Goal: Task Accomplishment & Management: Complete application form

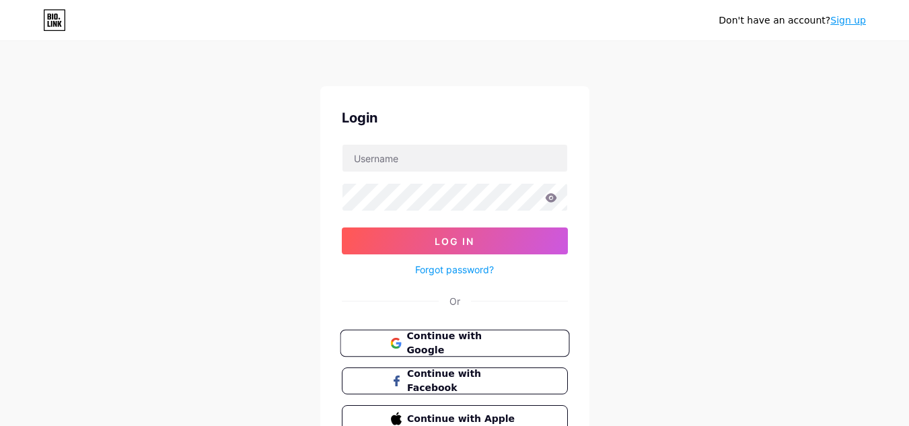
click at [474, 349] on span "Continue with Google" at bounding box center [462, 343] width 112 height 29
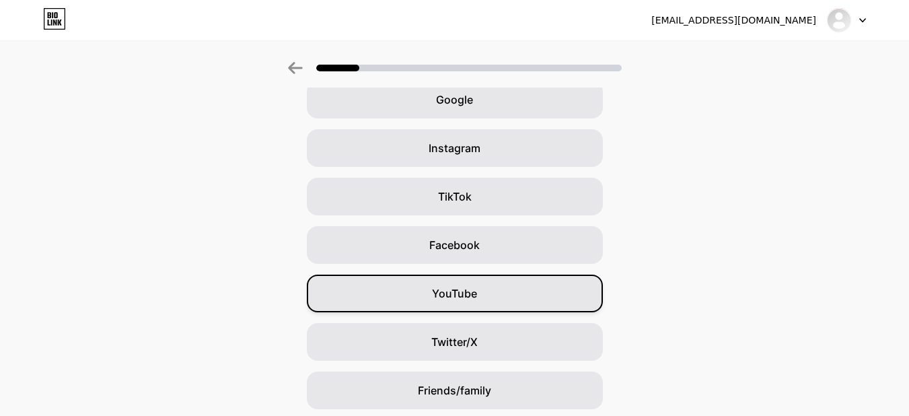
scroll to position [164, 0]
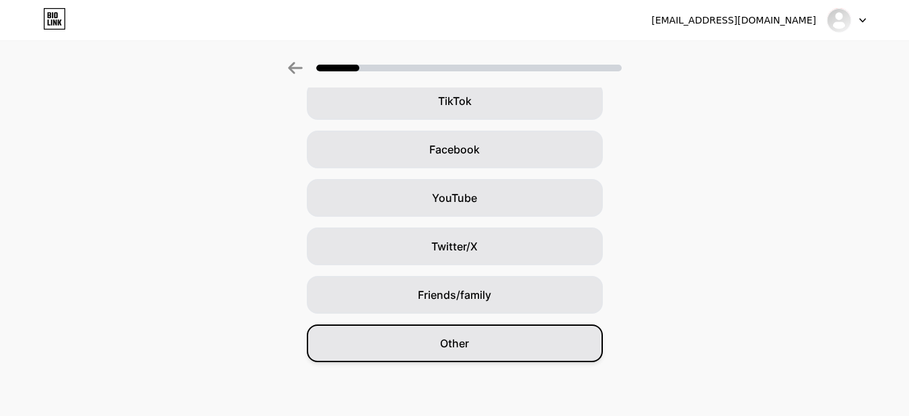
click at [491, 352] on div "Other" at bounding box center [455, 343] width 296 height 38
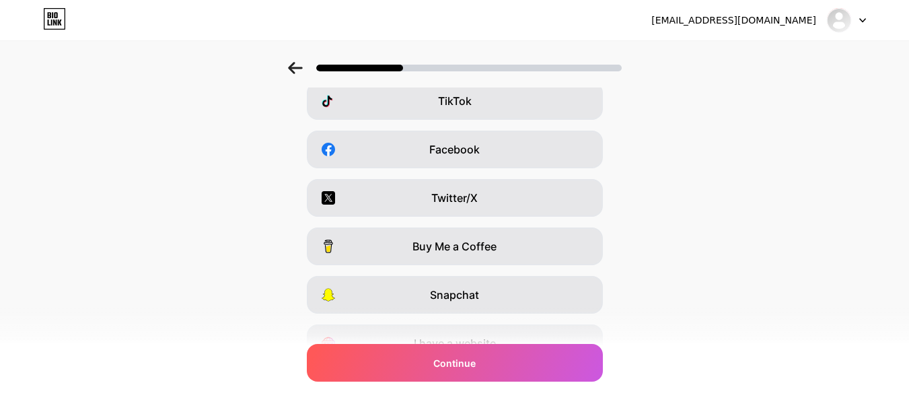
scroll to position [0, 0]
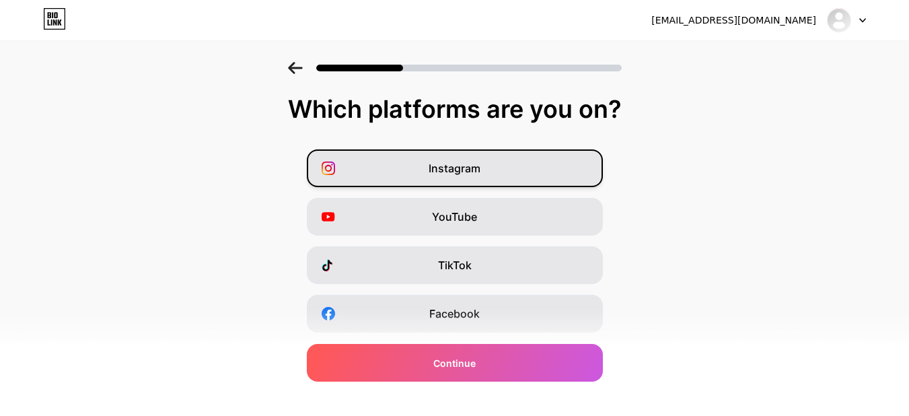
click at [500, 165] on div "Instagram" at bounding box center [455, 168] width 296 height 38
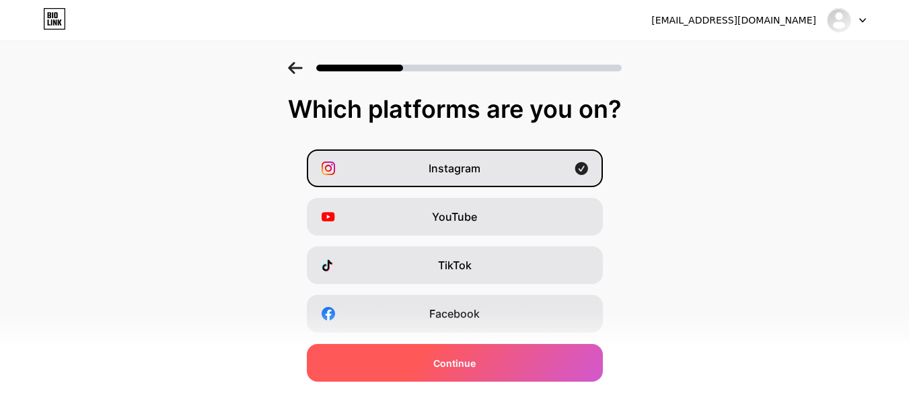
click at [465, 369] on span "Continue" at bounding box center [454, 363] width 42 height 14
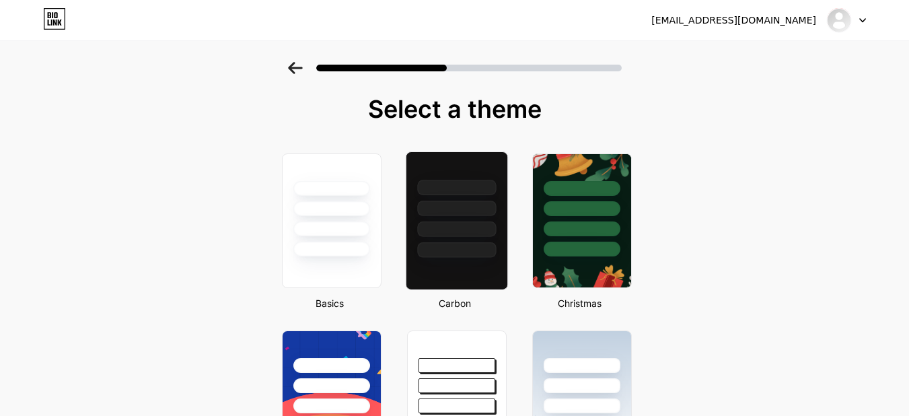
click at [493, 246] on div at bounding box center [456, 249] width 79 height 15
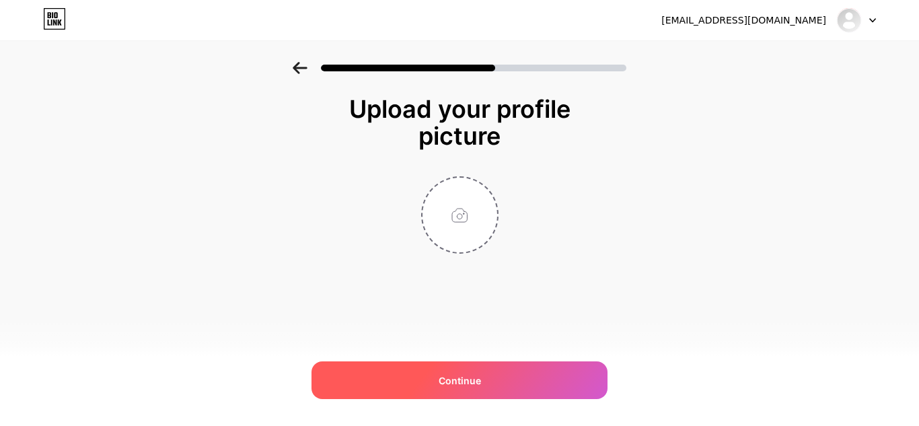
click at [519, 386] on div "Continue" at bounding box center [460, 380] width 296 height 38
click at [435, 384] on div "Continue" at bounding box center [460, 380] width 296 height 38
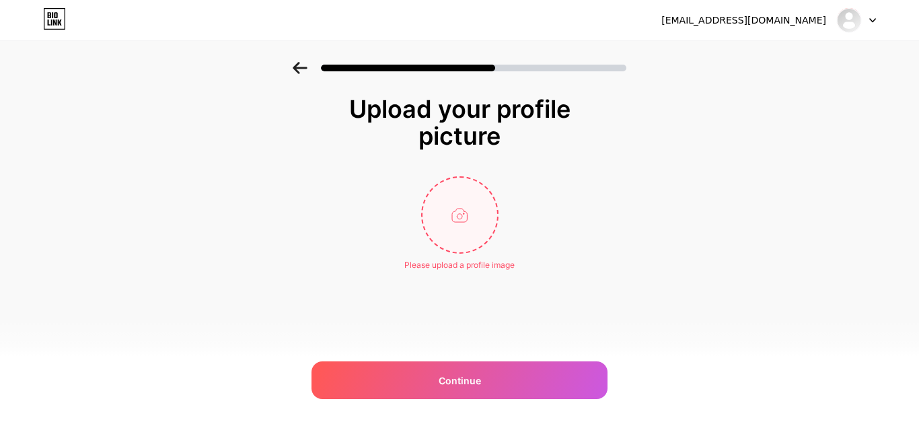
click at [454, 213] on input "file" at bounding box center [460, 215] width 75 height 75
type input "C:\fakepath\webcam-toy-photo9.jpg"
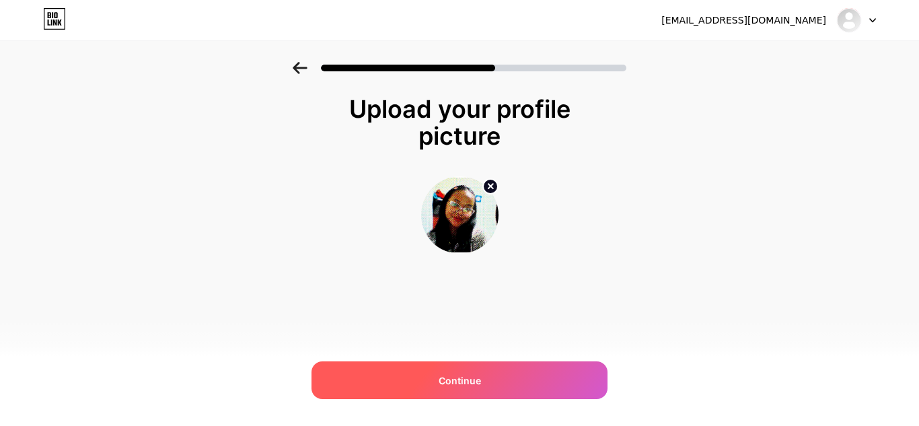
click at [474, 382] on span "Continue" at bounding box center [460, 380] width 42 height 14
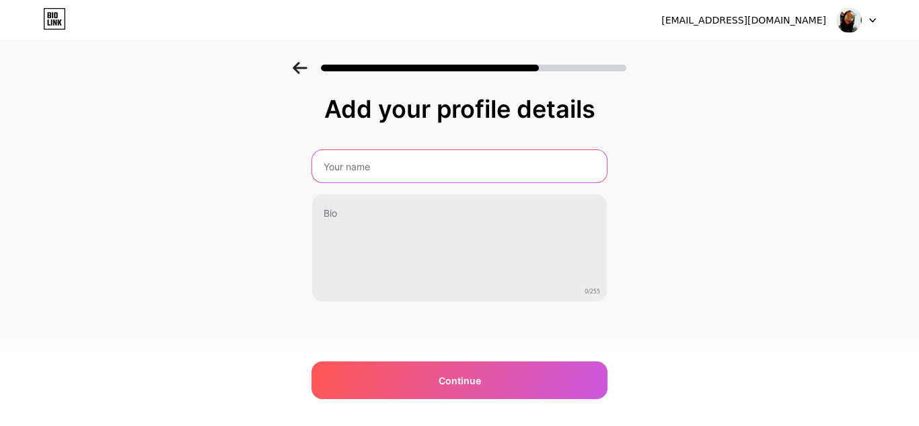
click at [443, 169] on input "text" at bounding box center [459, 166] width 295 height 32
type input "bitha"
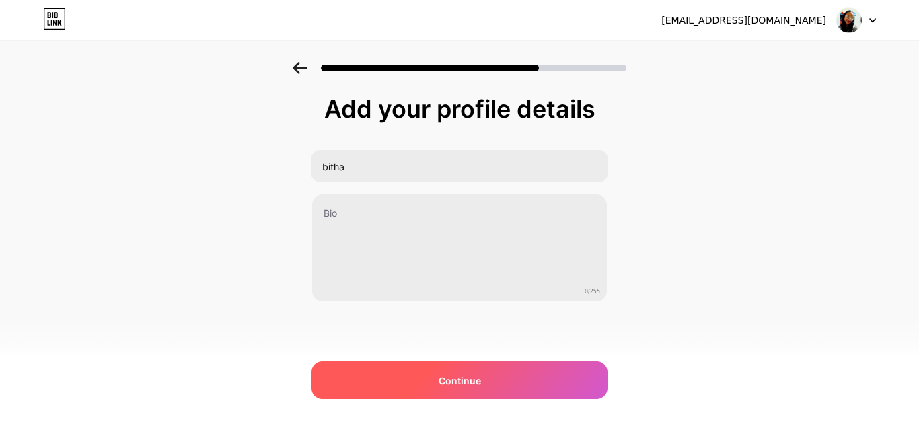
click at [470, 369] on div "Continue" at bounding box center [460, 380] width 296 height 38
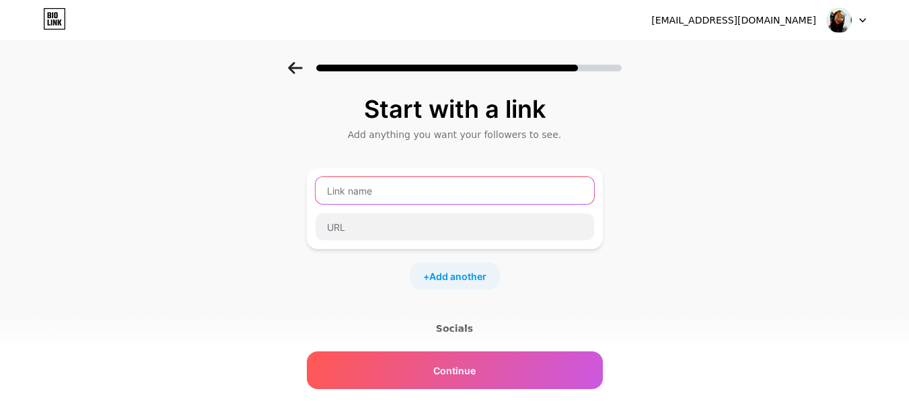
click at [480, 194] on input "text" at bounding box center [455, 190] width 279 height 27
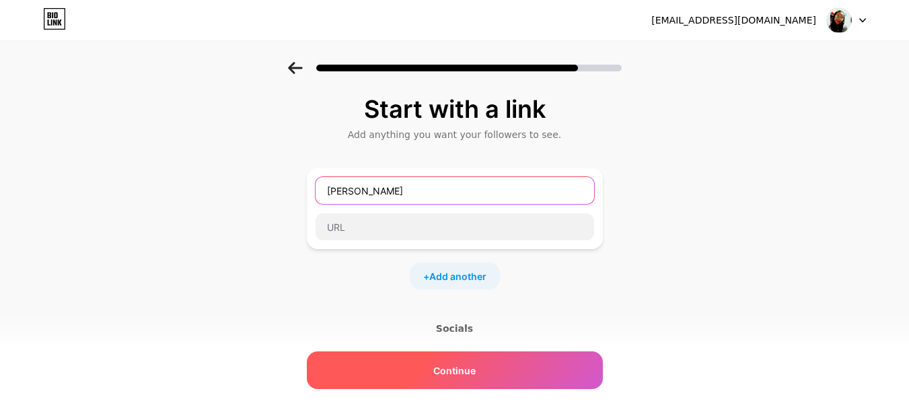
type input "tabitha laras"
click at [501, 367] on div "Continue" at bounding box center [455, 370] width 296 height 38
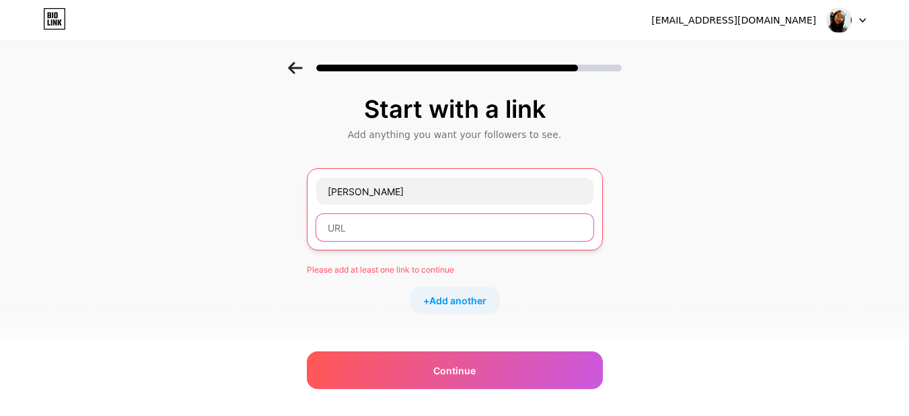
click at [431, 225] on input "text" at bounding box center [454, 227] width 277 height 27
click at [450, 295] on span "Add another" at bounding box center [457, 300] width 57 height 14
click at [454, 222] on input "text" at bounding box center [454, 227] width 277 height 27
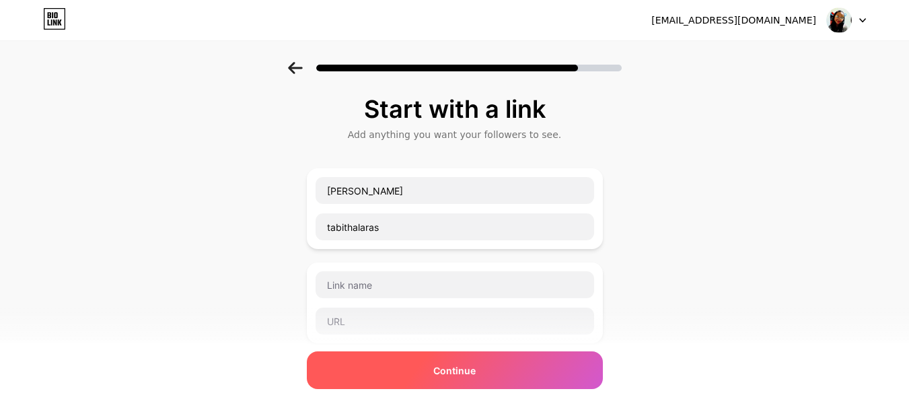
click at [456, 358] on div "Continue" at bounding box center [455, 370] width 296 height 38
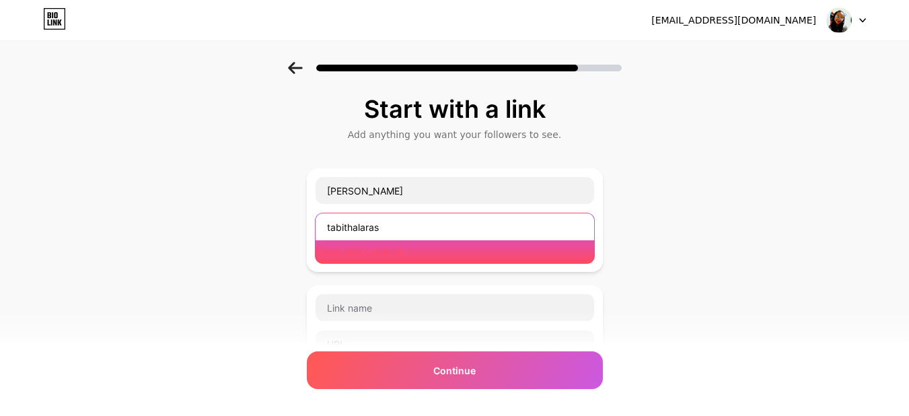
click at [435, 218] on input "tabithalaras" at bounding box center [455, 226] width 279 height 27
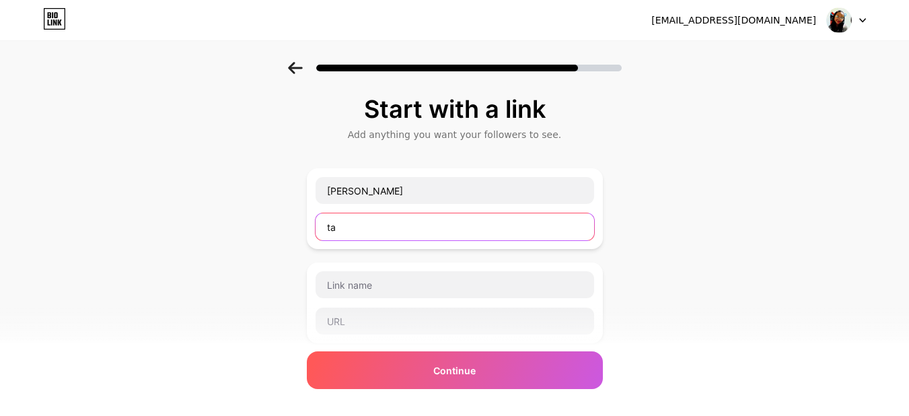
type input "t"
paste input "https://bio.link/tabitha"
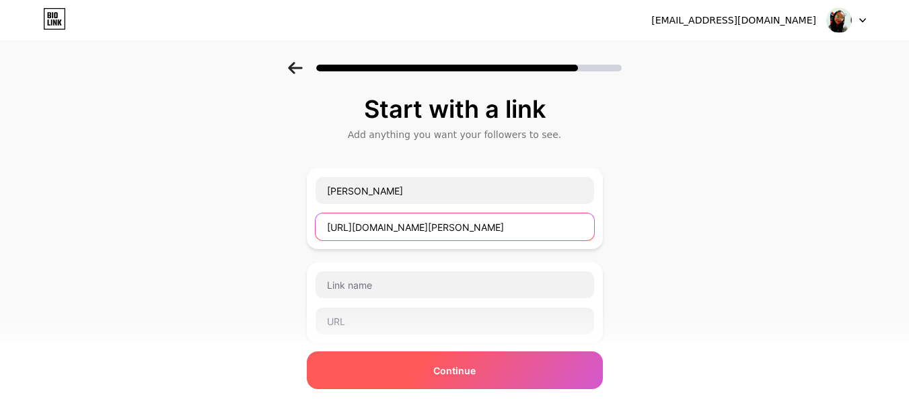
type input "https://bio.link/tabitha"
click at [412, 378] on div "Continue" at bounding box center [455, 370] width 296 height 38
click at [499, 365] on div "Continue" at bounding box center [455, 370] width 296 height 38
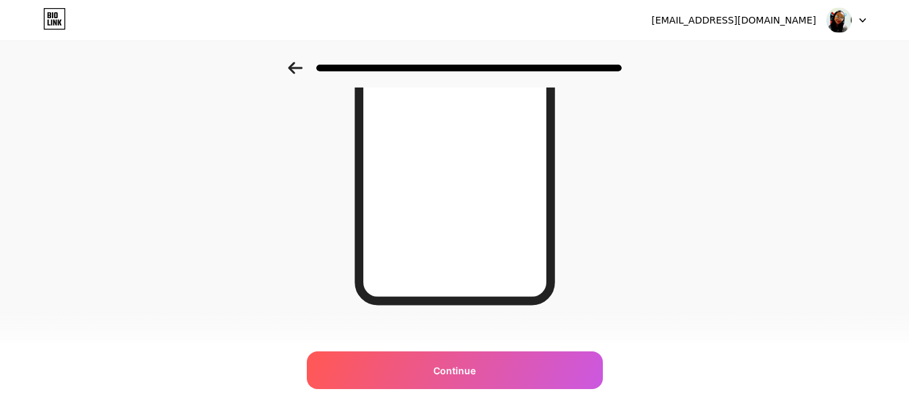
scroll to position [260, 0]
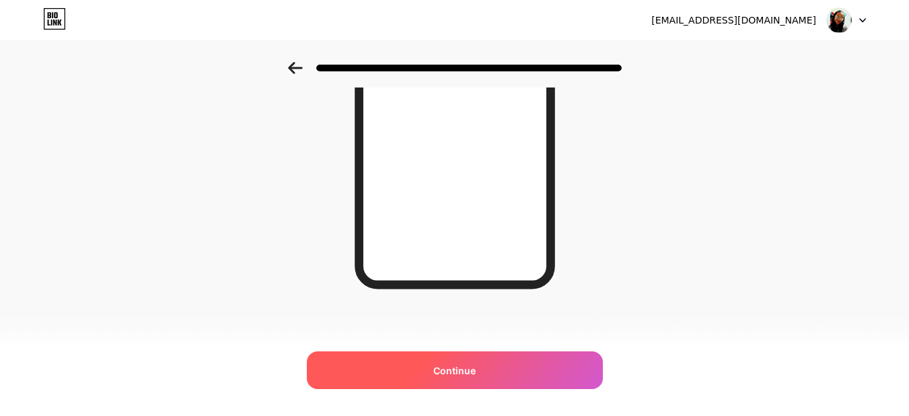
click at [513, 367] on div "Continue" at bounding box center [455, 370] width 296 height 38
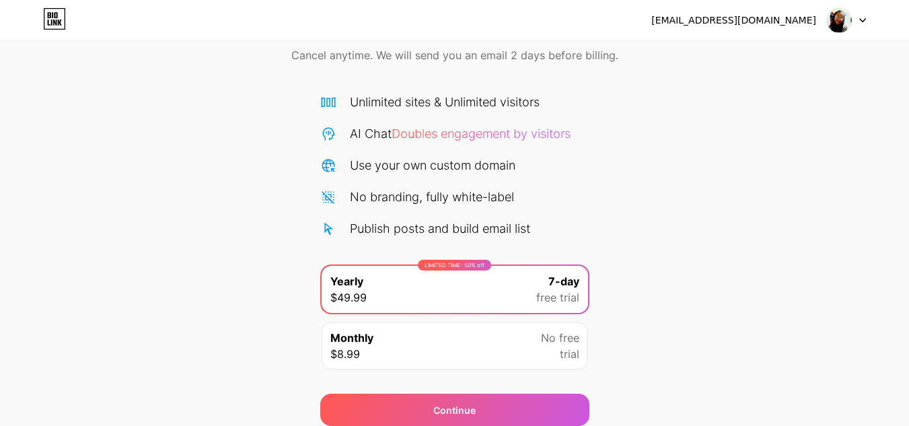
scroll to position [116, 0]
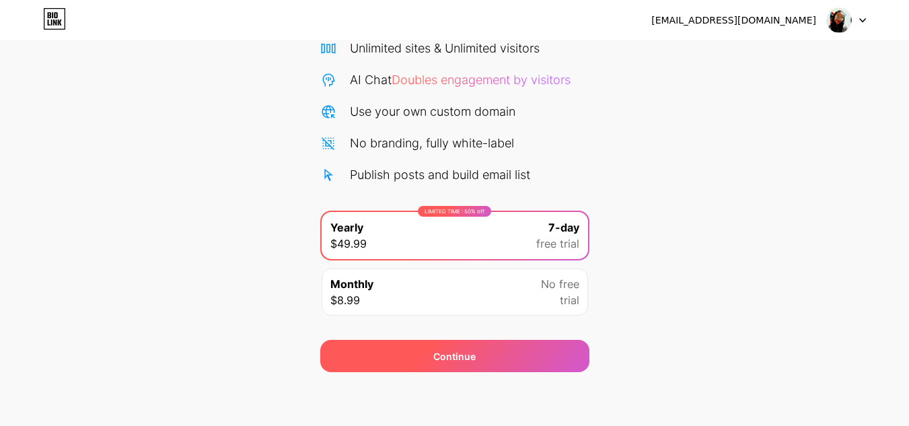
click at [515, 369] on div "Continue" at bounding box center [454, 356] width 269 height 32
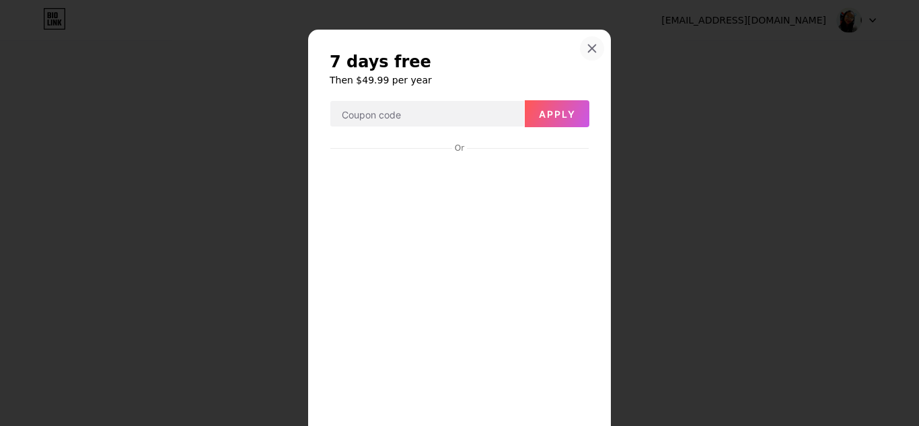
click at [589, 47] on icon at bounding box center [592, 48] width 7 height 7
